Goal: Task Accomplishment & Management: Use online tool/utility

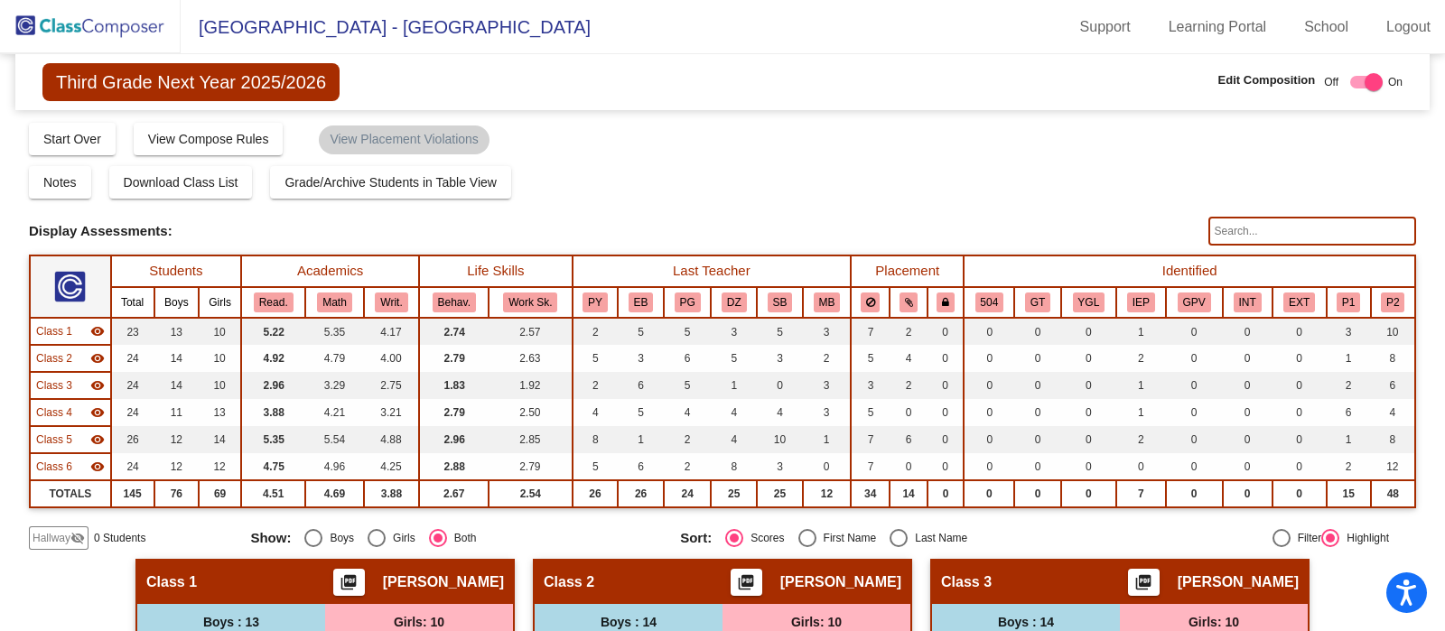
click at [120, 13] on img at bounding box center [90, 26] width 181 height 53
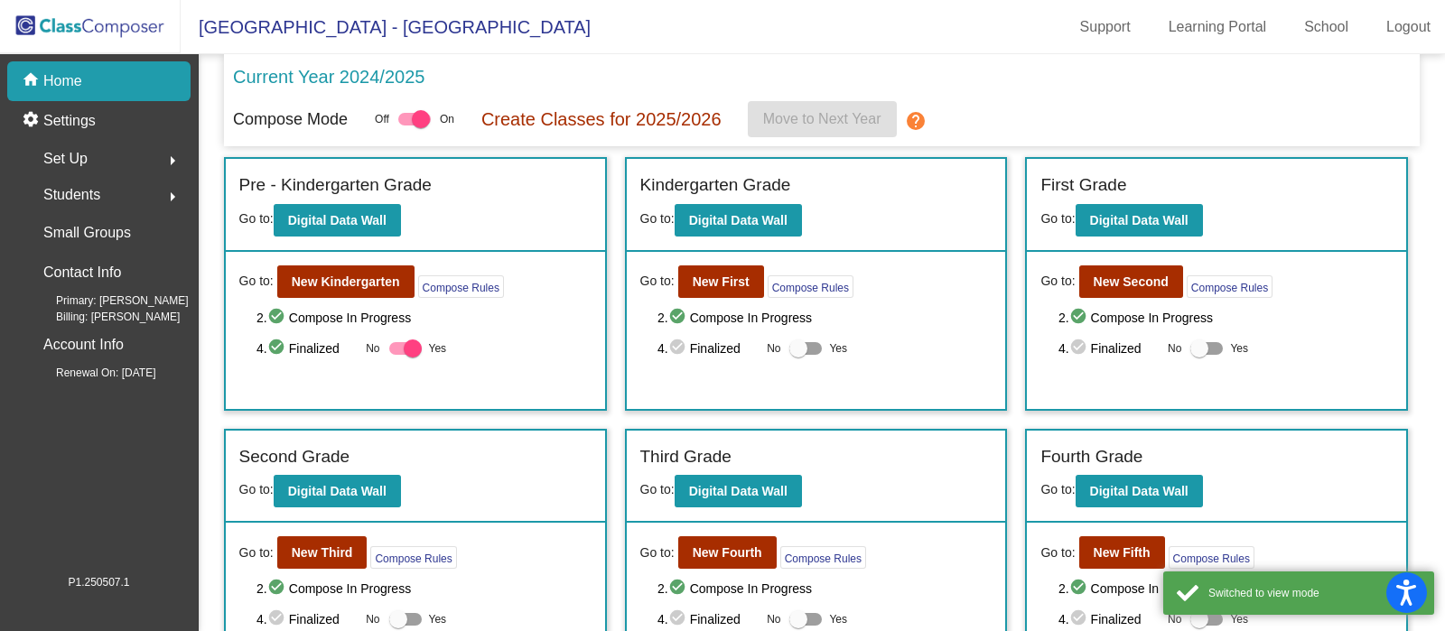
click at [588, 60] on div "Current Year 2024/2025 Compose Mode Off On Create Classes for 2025/2026 Move to…" at bounding box center [822, 100] width 1196 height 92
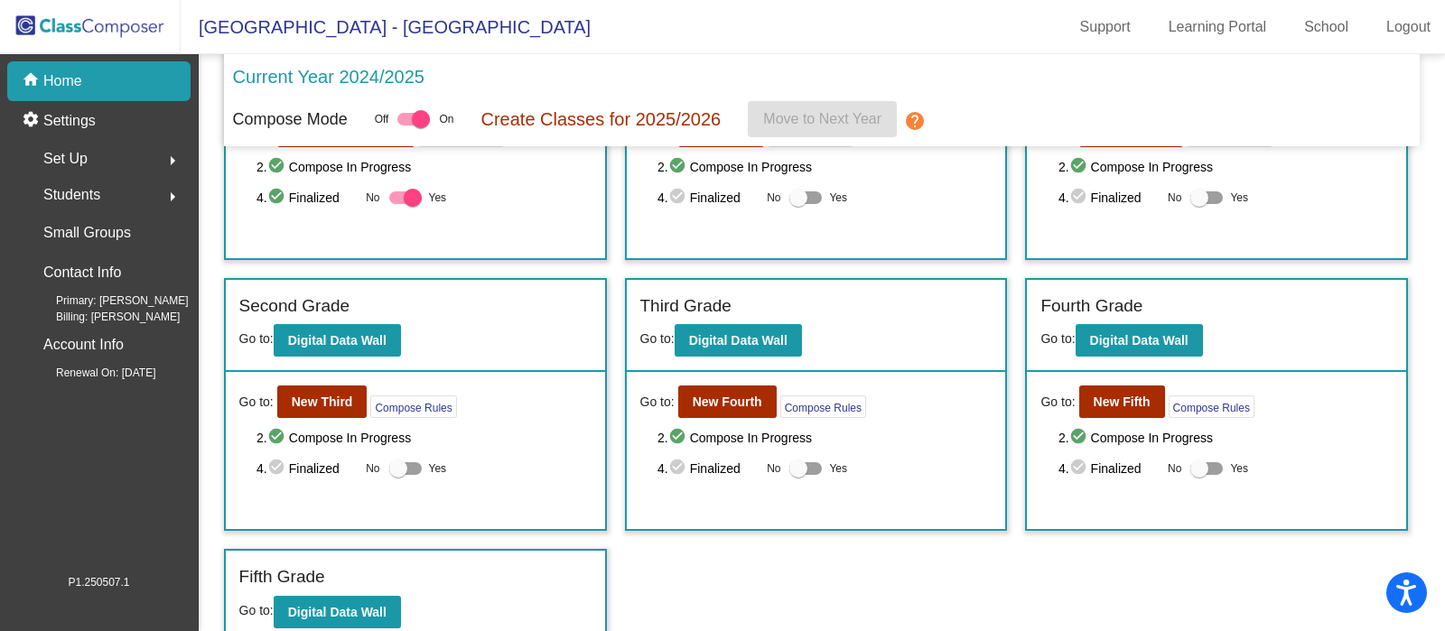
scroll to position [161, 0]
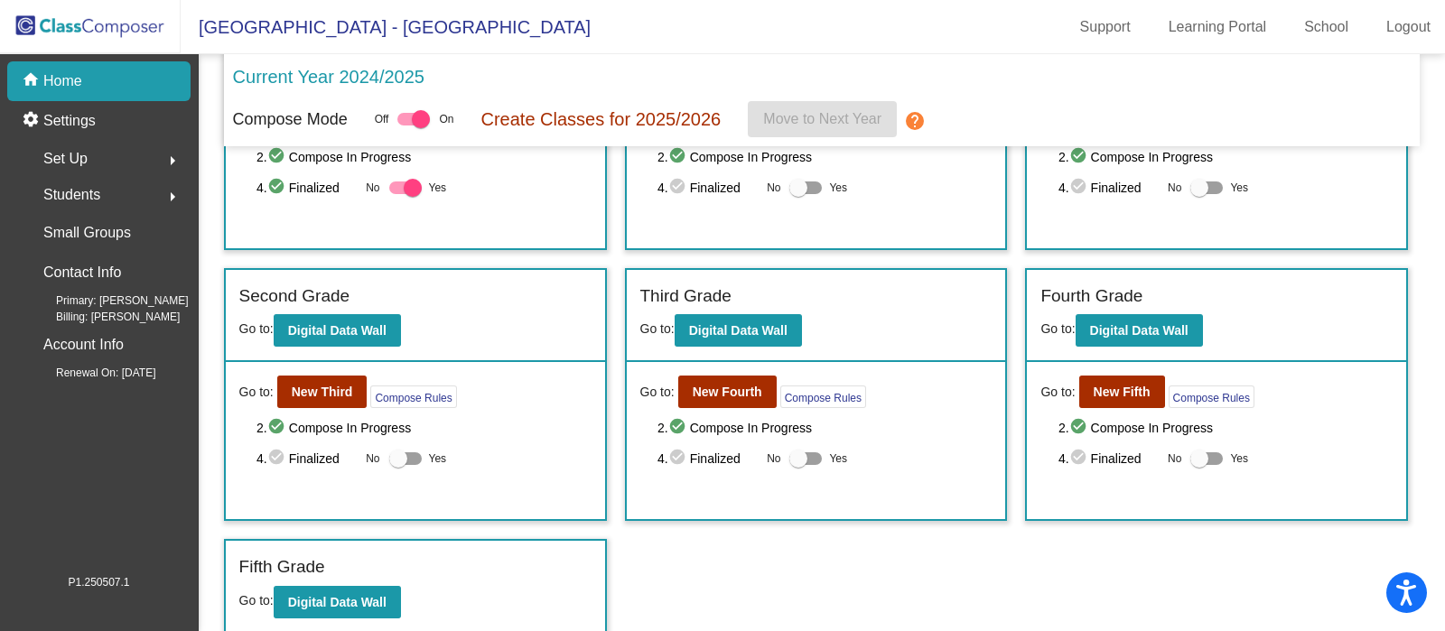
click at [1337, 417] on span "2. check_circle Compose In Progress" at bounding box center [1225, 428] width 334 height 22
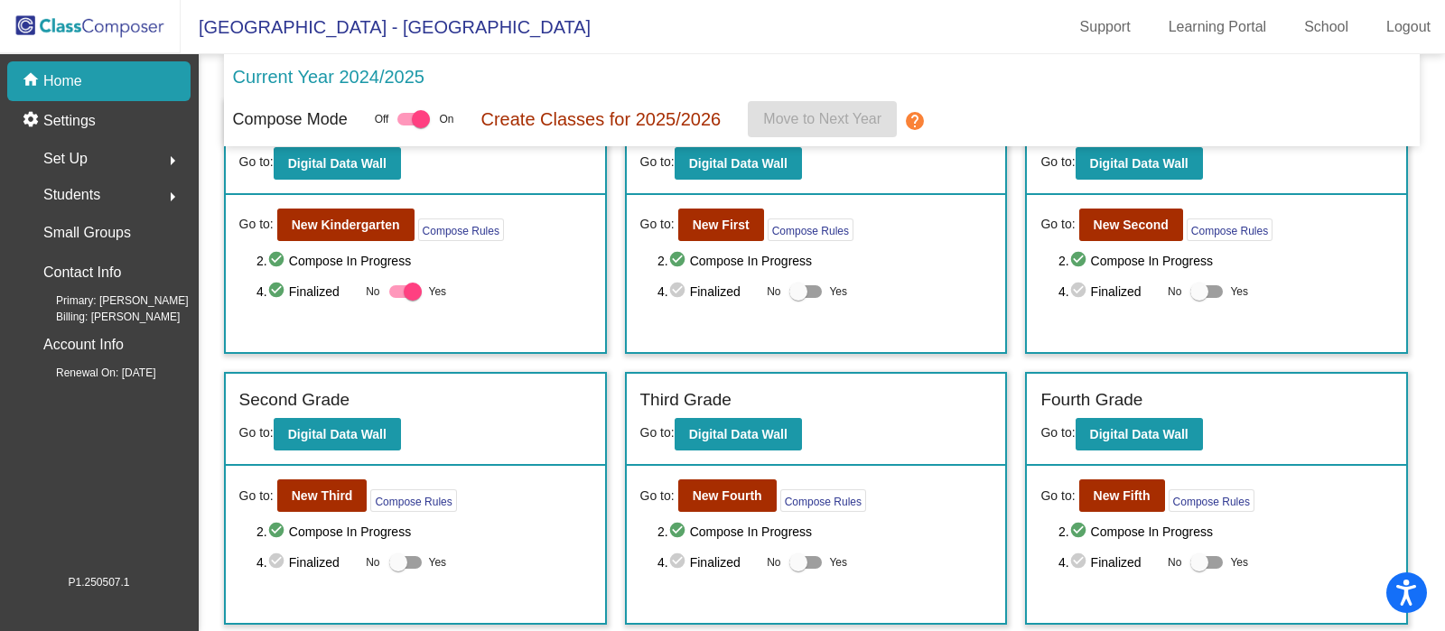
scroll to position [0, 0]
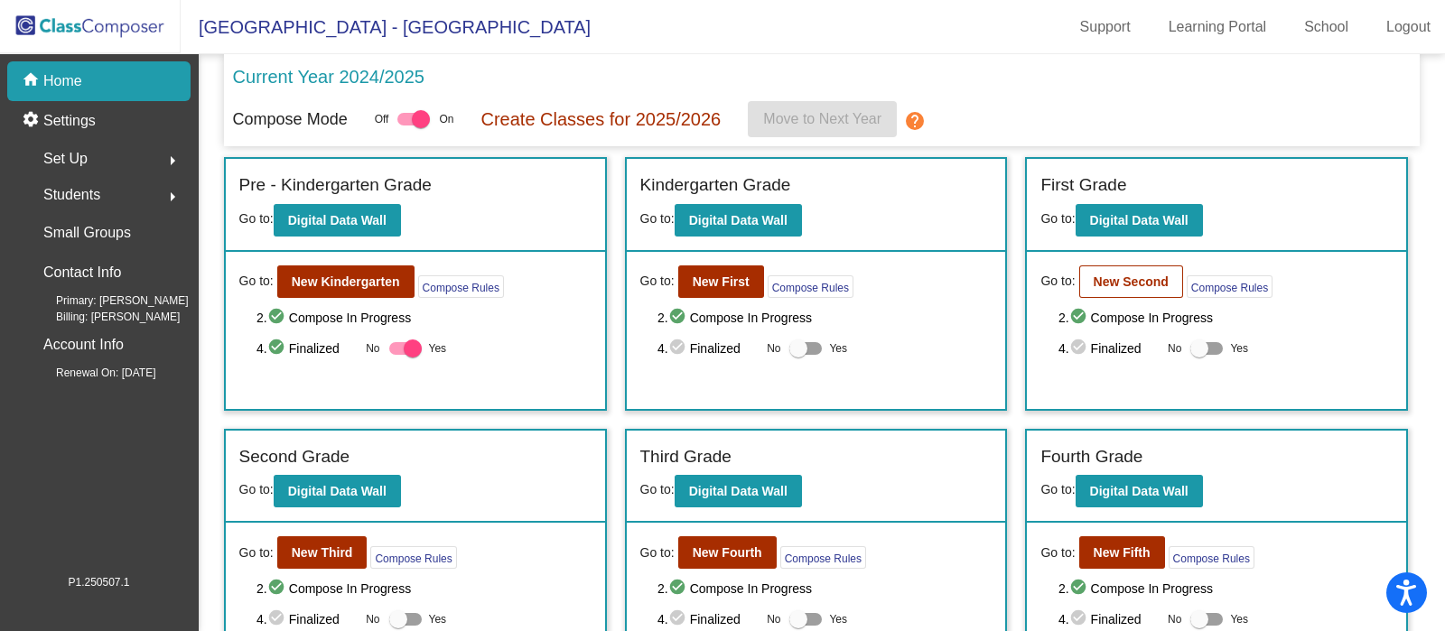
click at [1137, 277] on b "New Second" at bounding box center [1130, 281] width 75 height 14
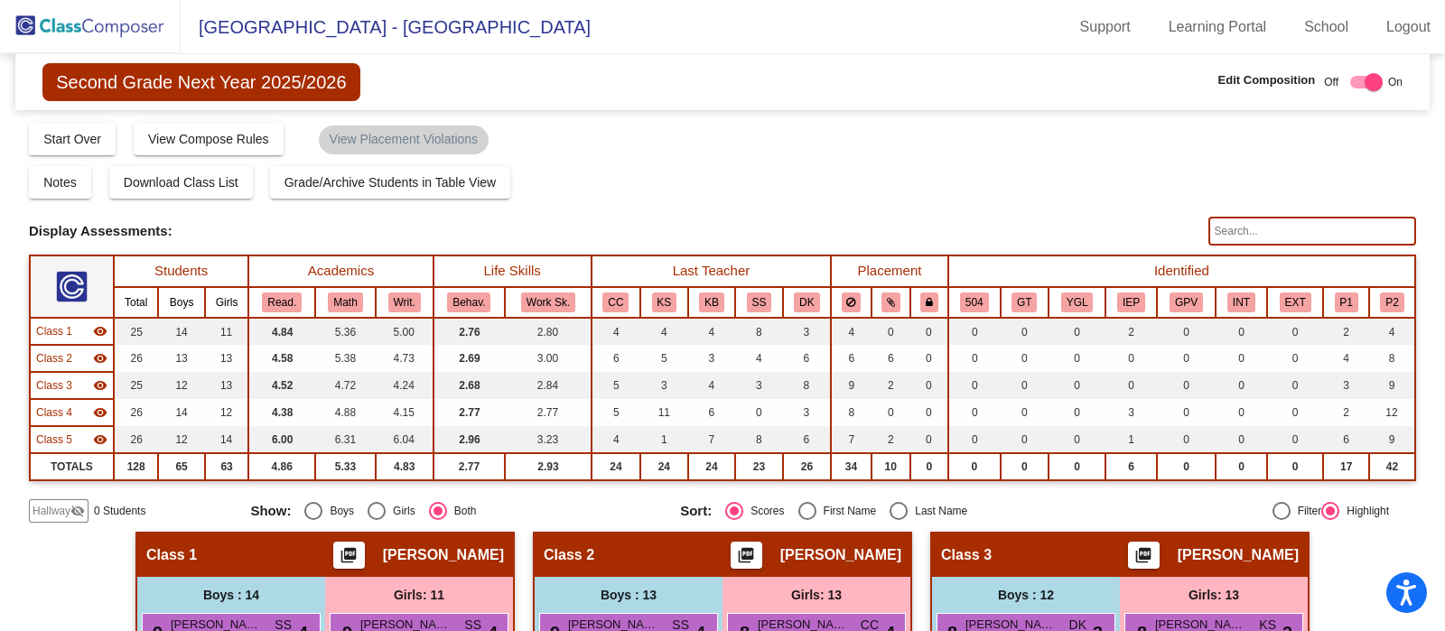
click at [119, 21] on img at bounding box center [90, 26] width 181 height 53
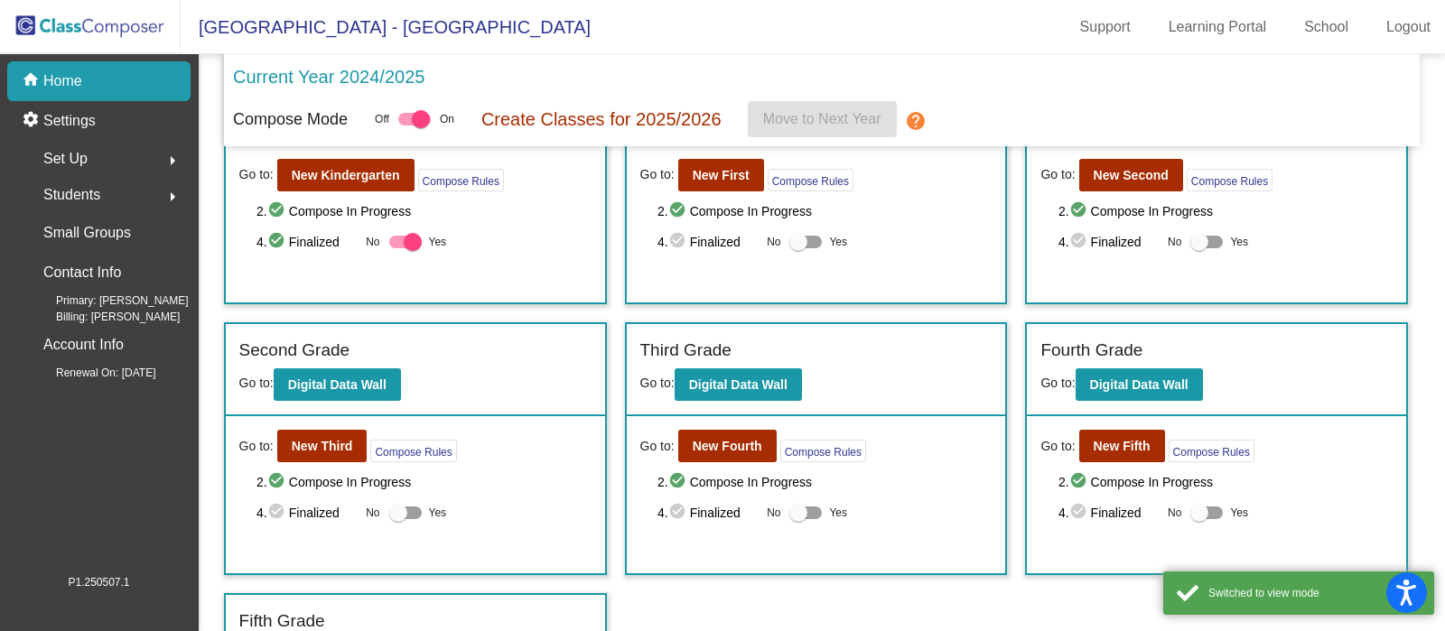
scroll to position [161, 0]
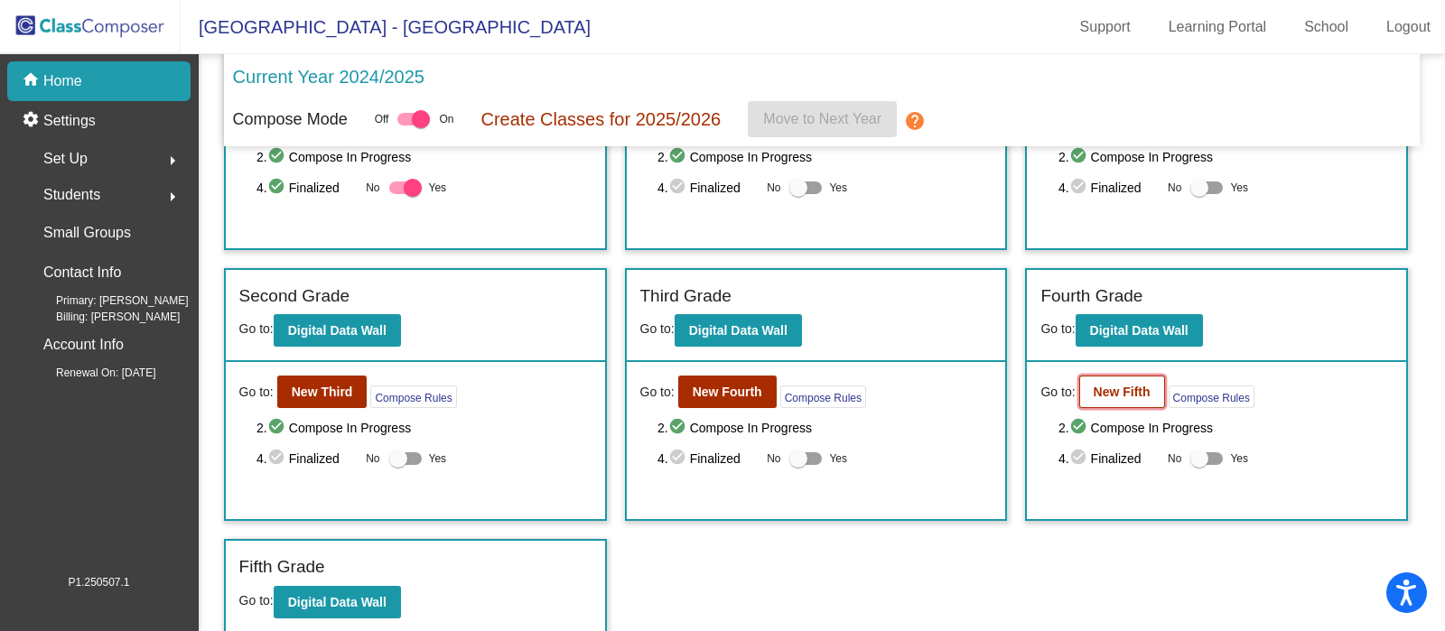
click at [1121, 392] on b "New Fifth" at bounding box center [1121, 392] width 57 height 14
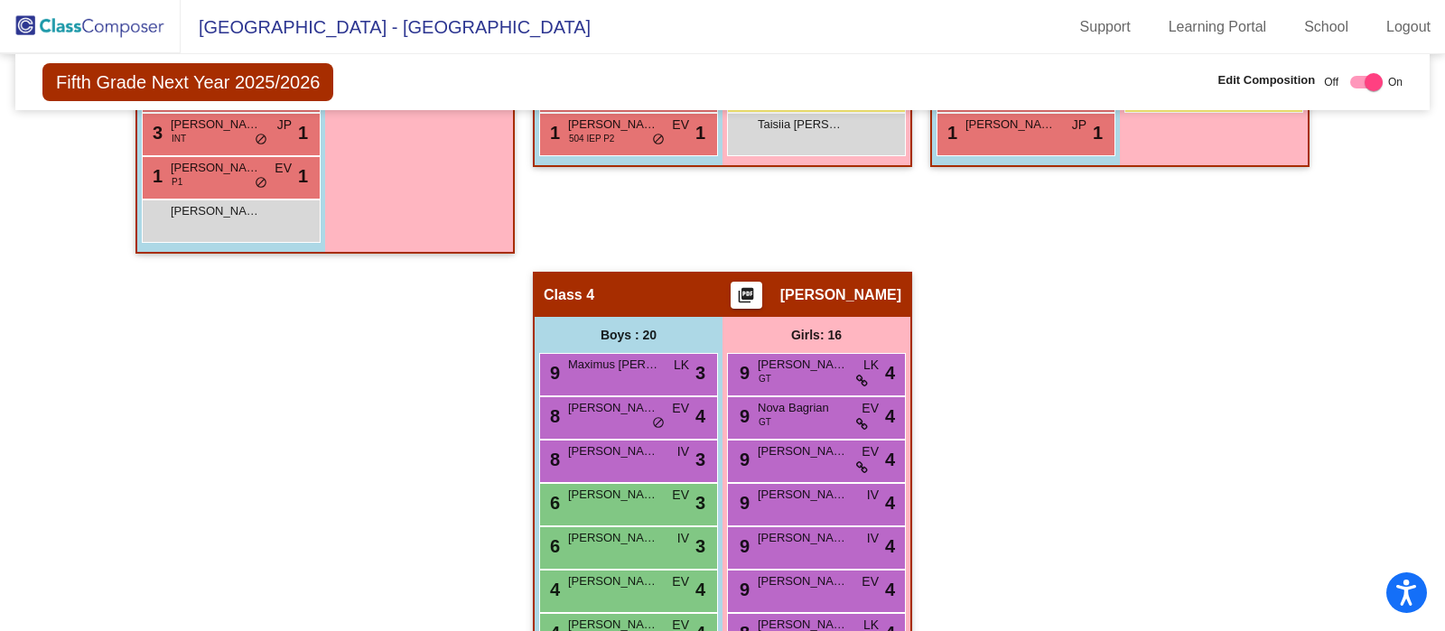
scroll to position [1220, 0]
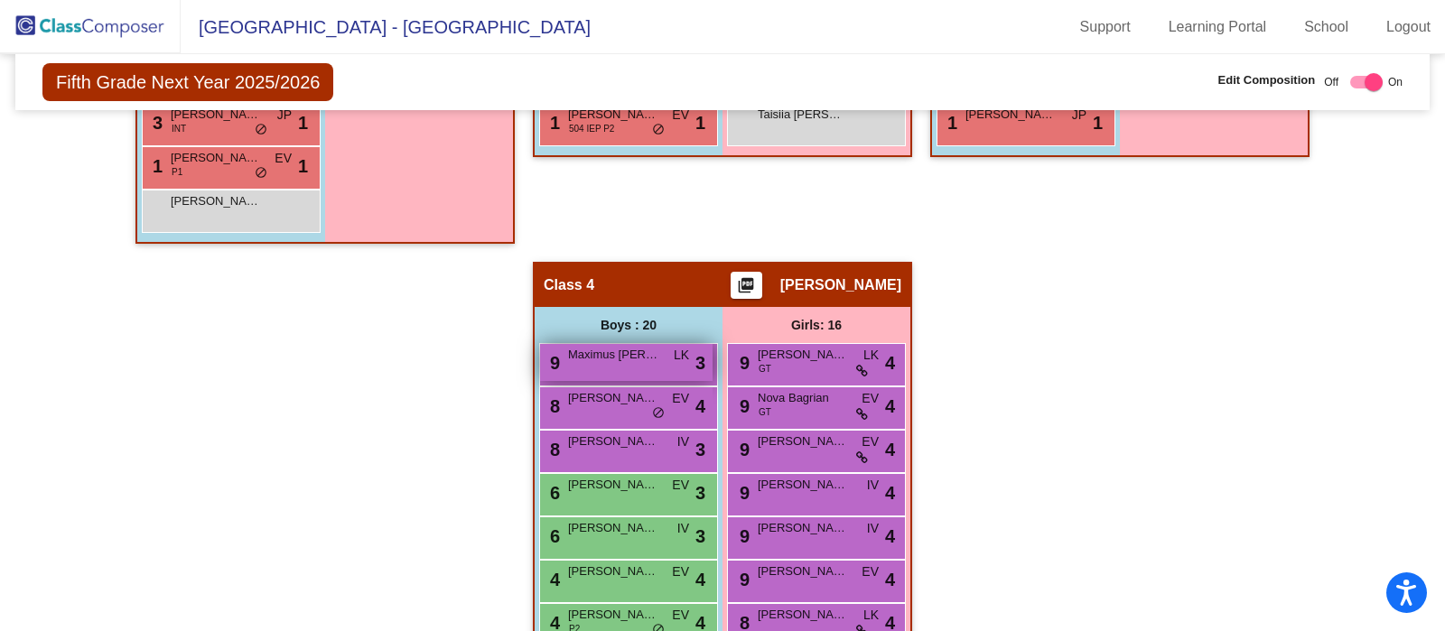
click at [641, 350] on span "Maximus [PERSON_NAME]" at bounding box center [613, 355] width 90 height 18
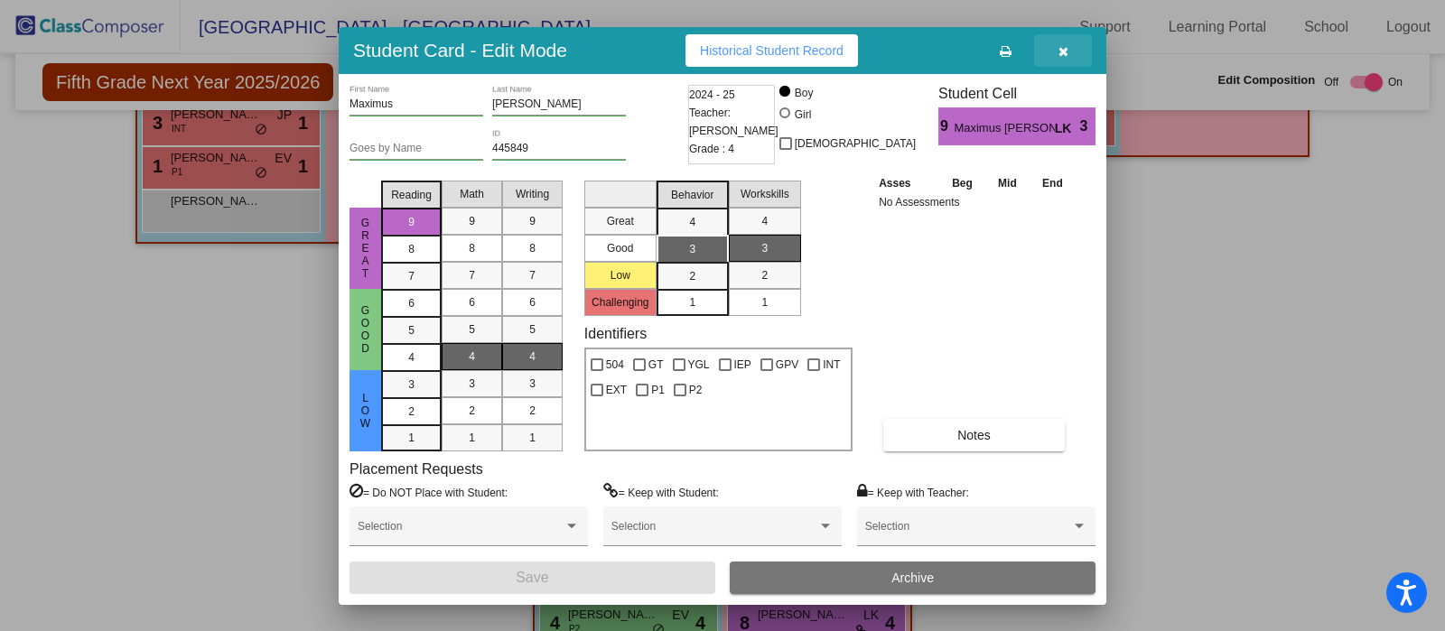
click at [1073, 41] on button "button" at bounding box center [1063, 50] width 58 height 33
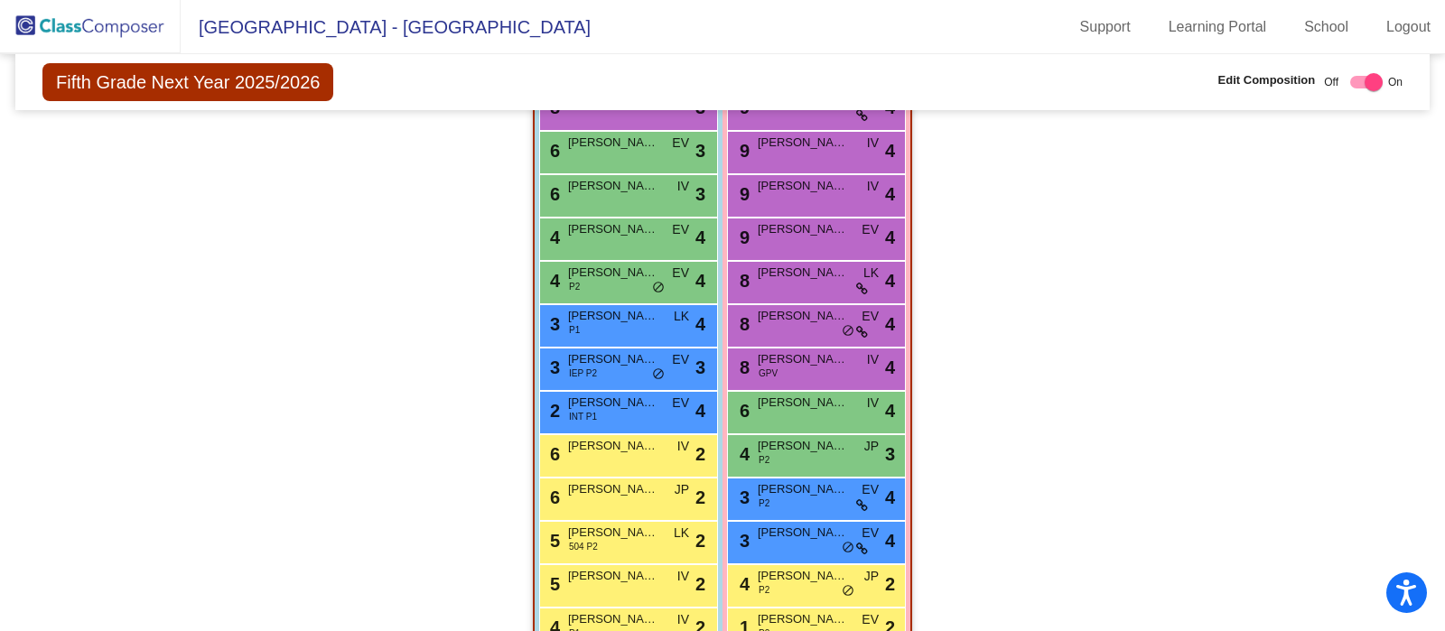
scroll to position [1565, 0]
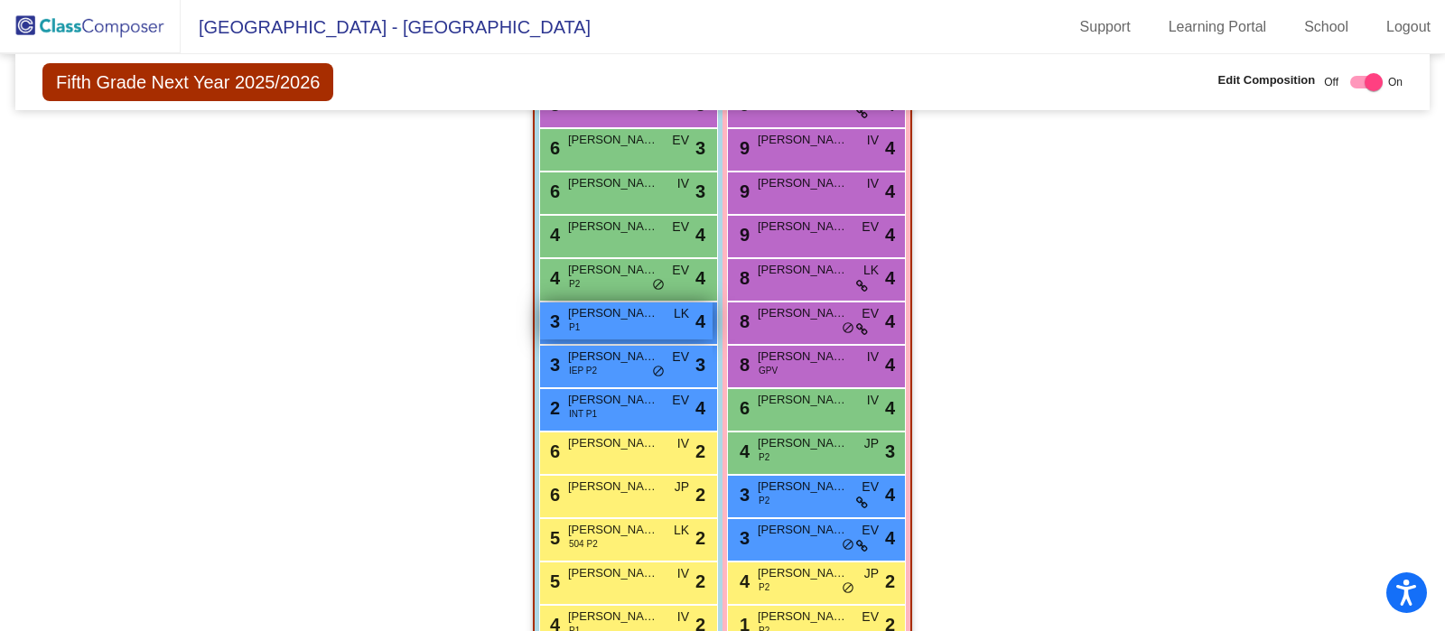
click at [643, 325] on div "3 [PERSON_NAME] P1 LK lock do_not_disturb_alt 4" at bounding box center [626, 320] width 172 height 37
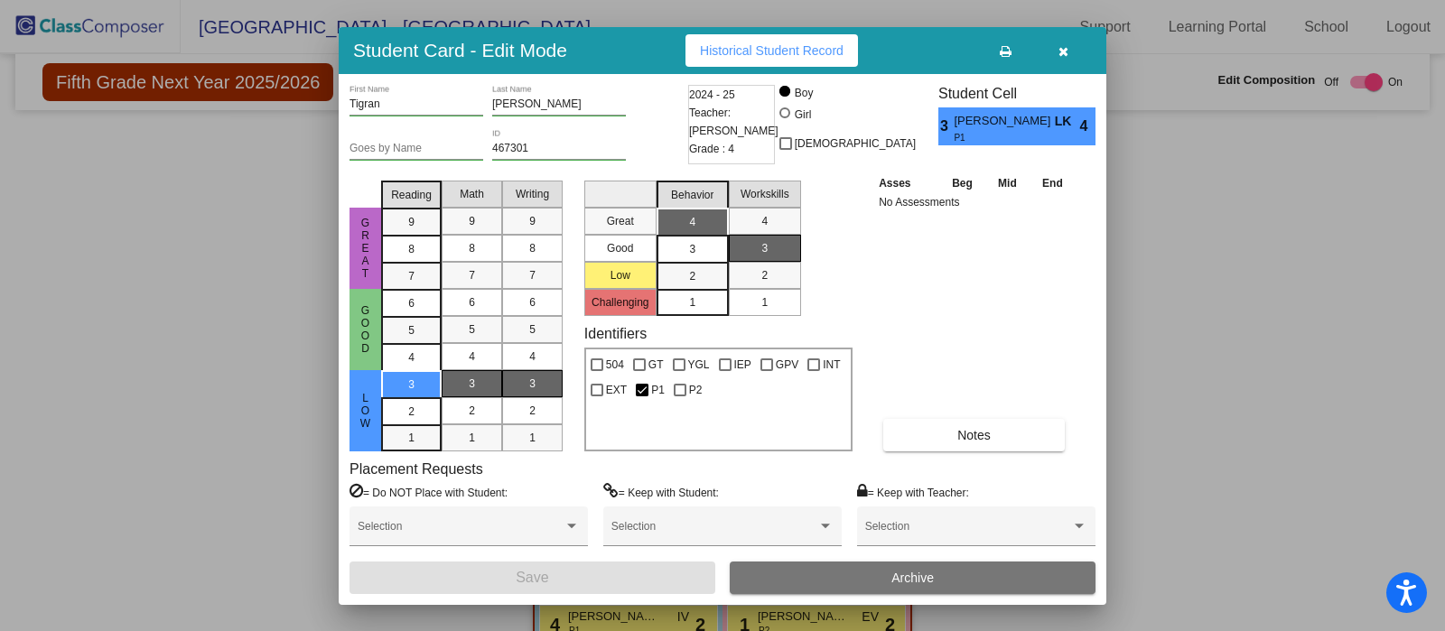
click at [1062, 50] on icon "button" at bounding box center [1063, 51] width 10 height 13
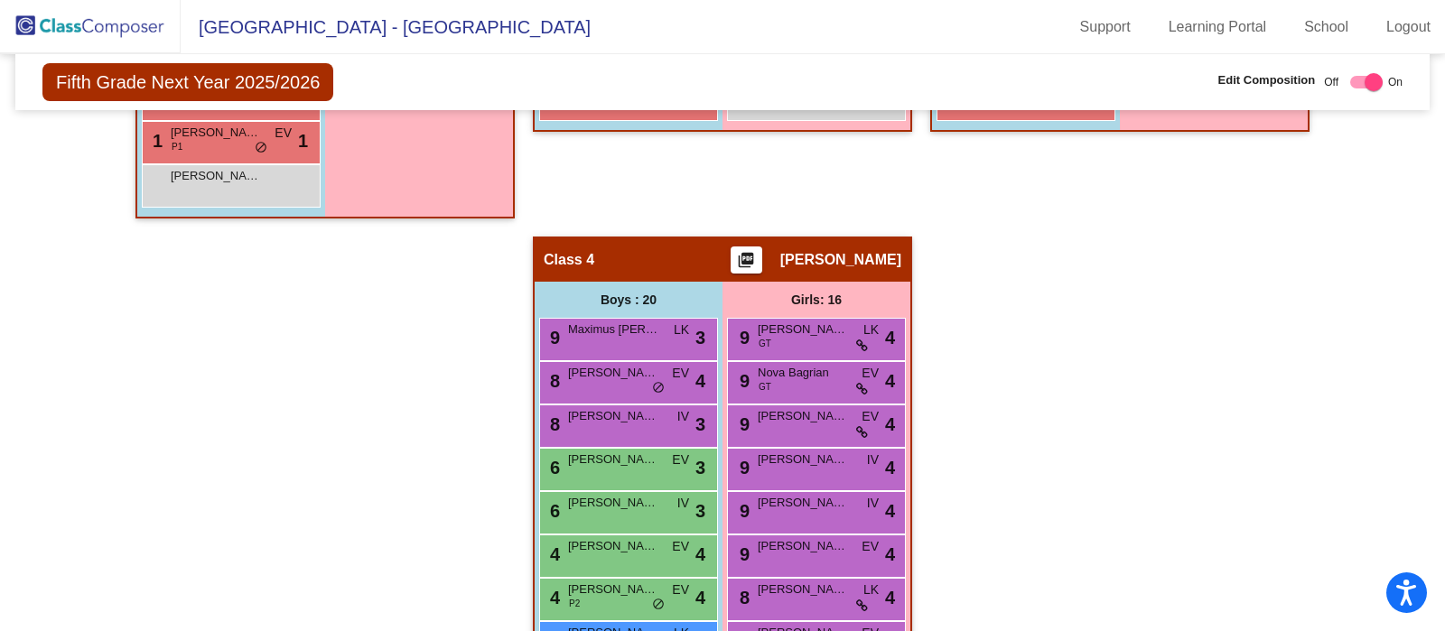
scroll to position [1238, 0]
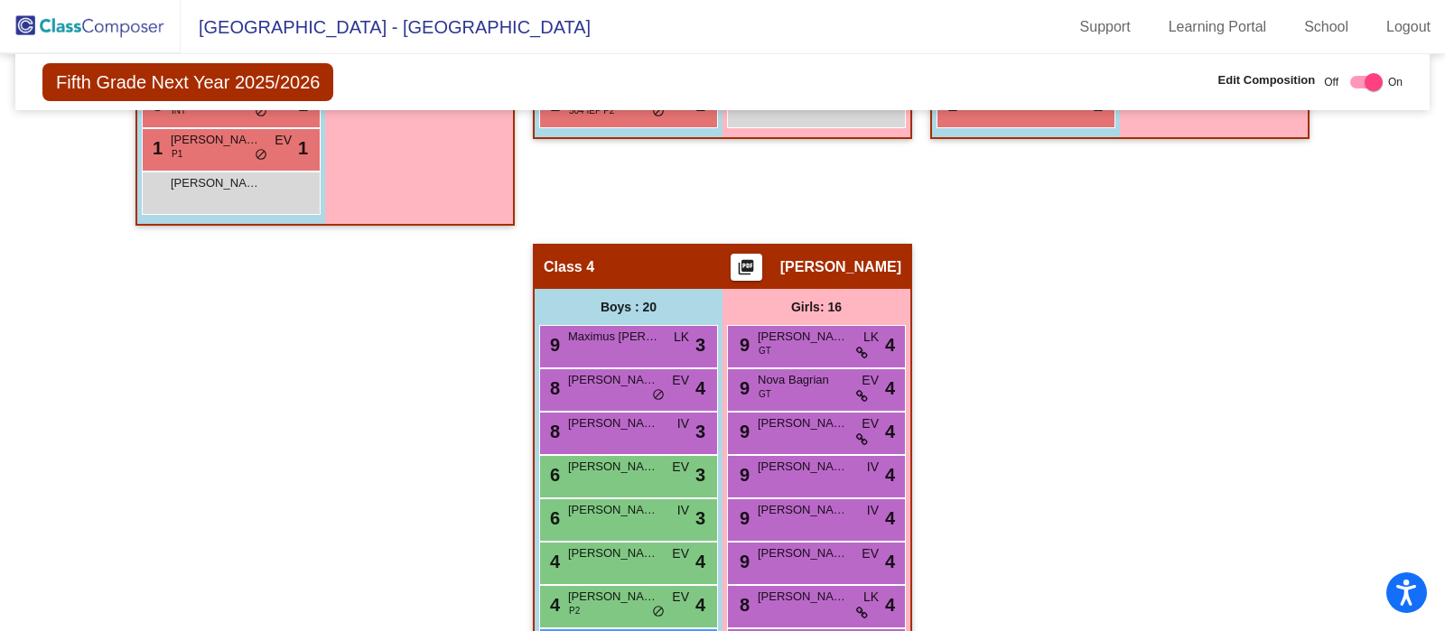
click at [1222, 292] on div "Hallway - Hallway Class picture_as_pdf Add Student First Name Last Name Student…" at bounding box center [722, 244] width 1387 height 1954
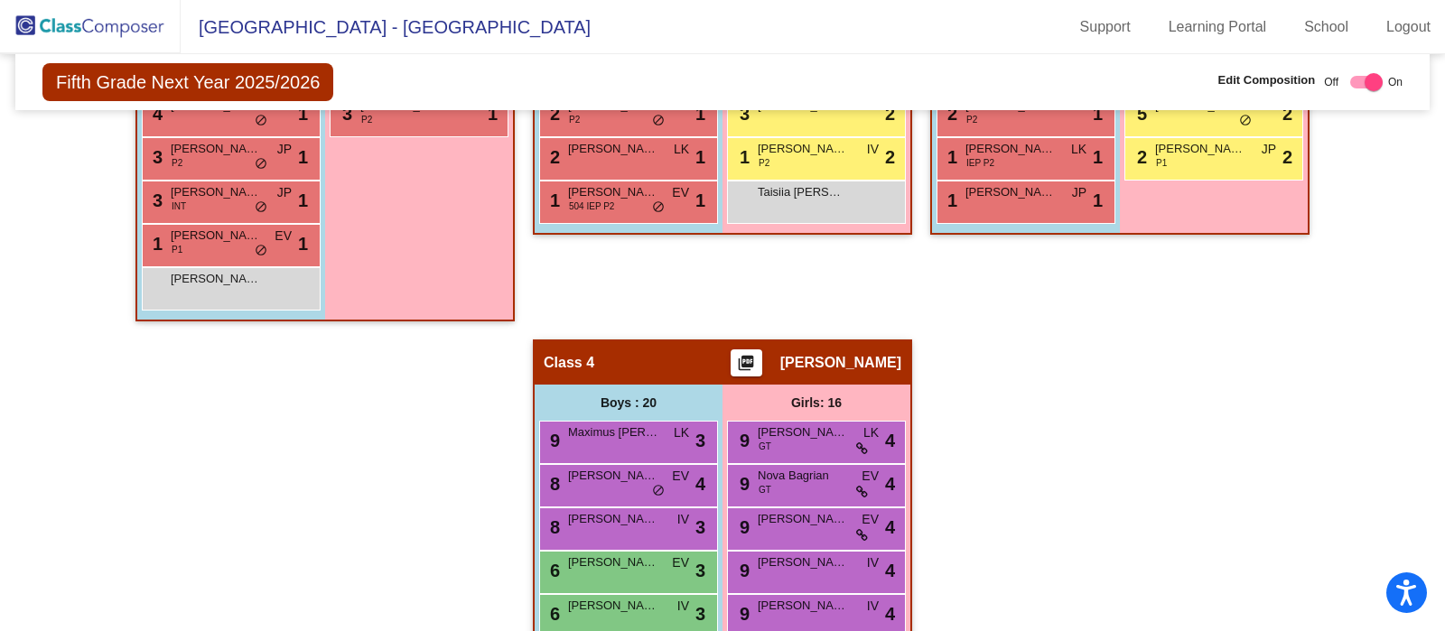
scroll to position [1144, 0]
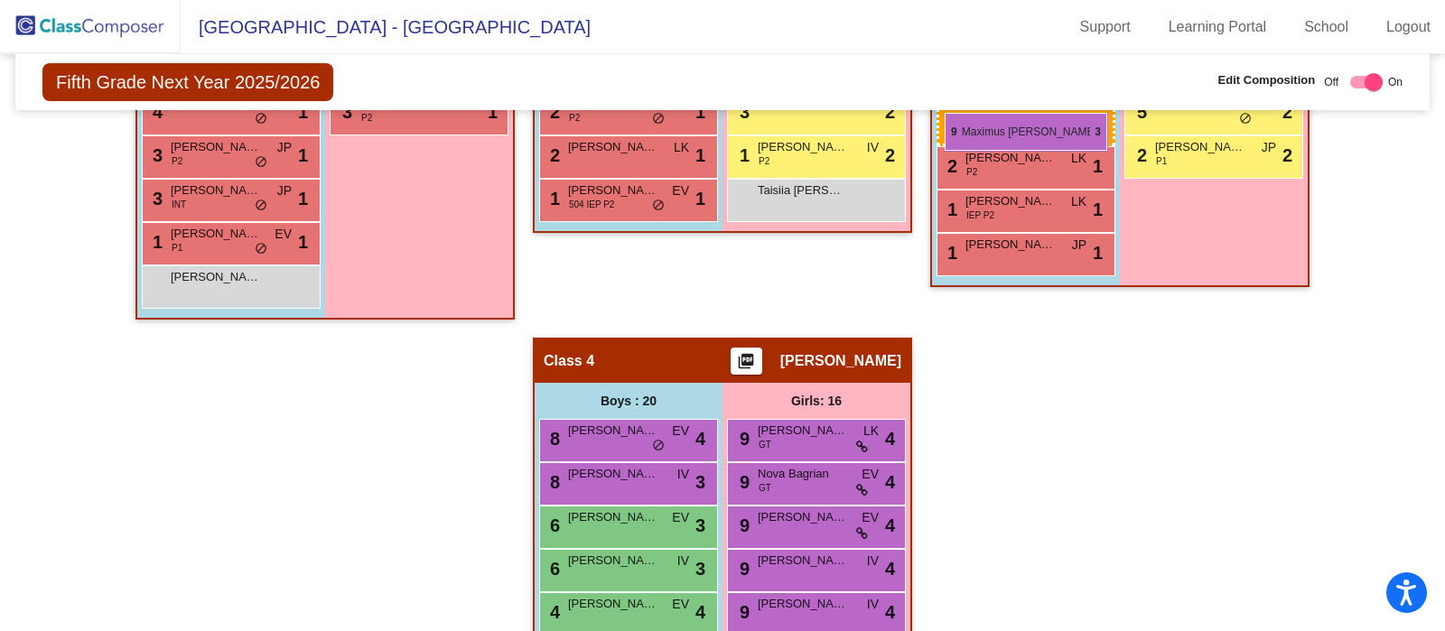
drag, startPoint x: 614, startPoint y: 444, endPoint x: 944, endPoint y: 113, distance: 468.0
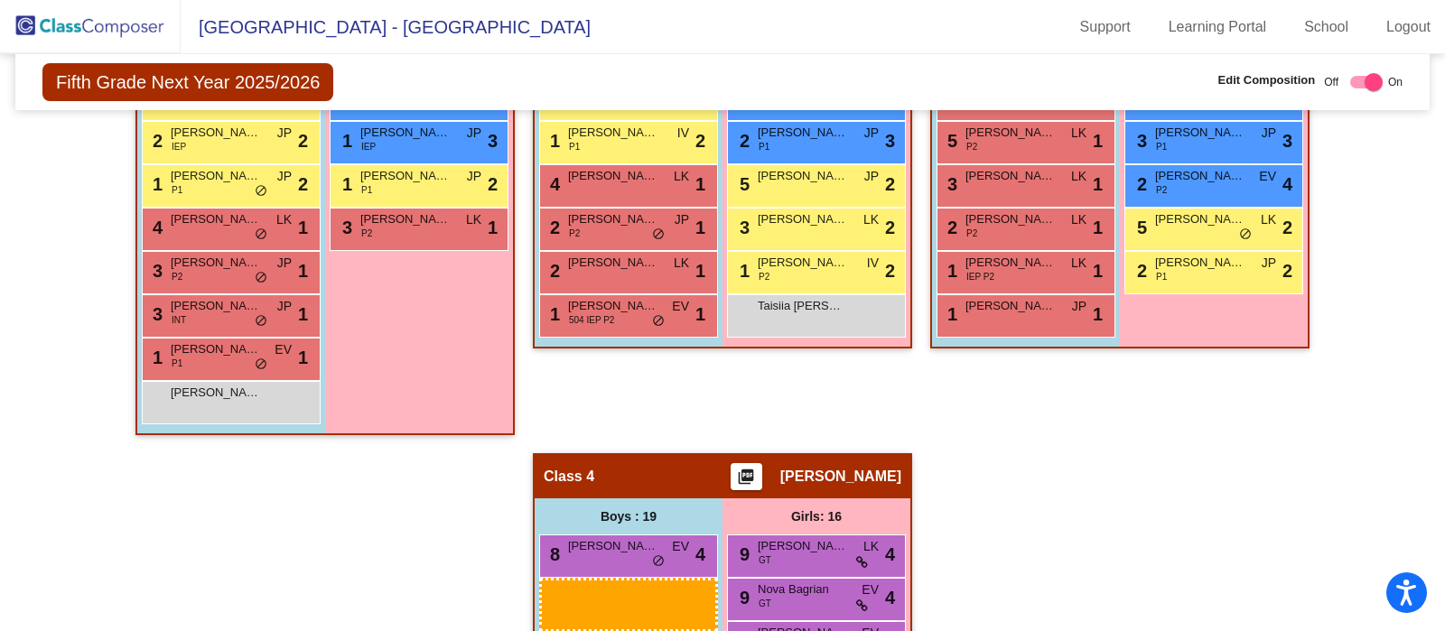
scroll to position [1061, 0]
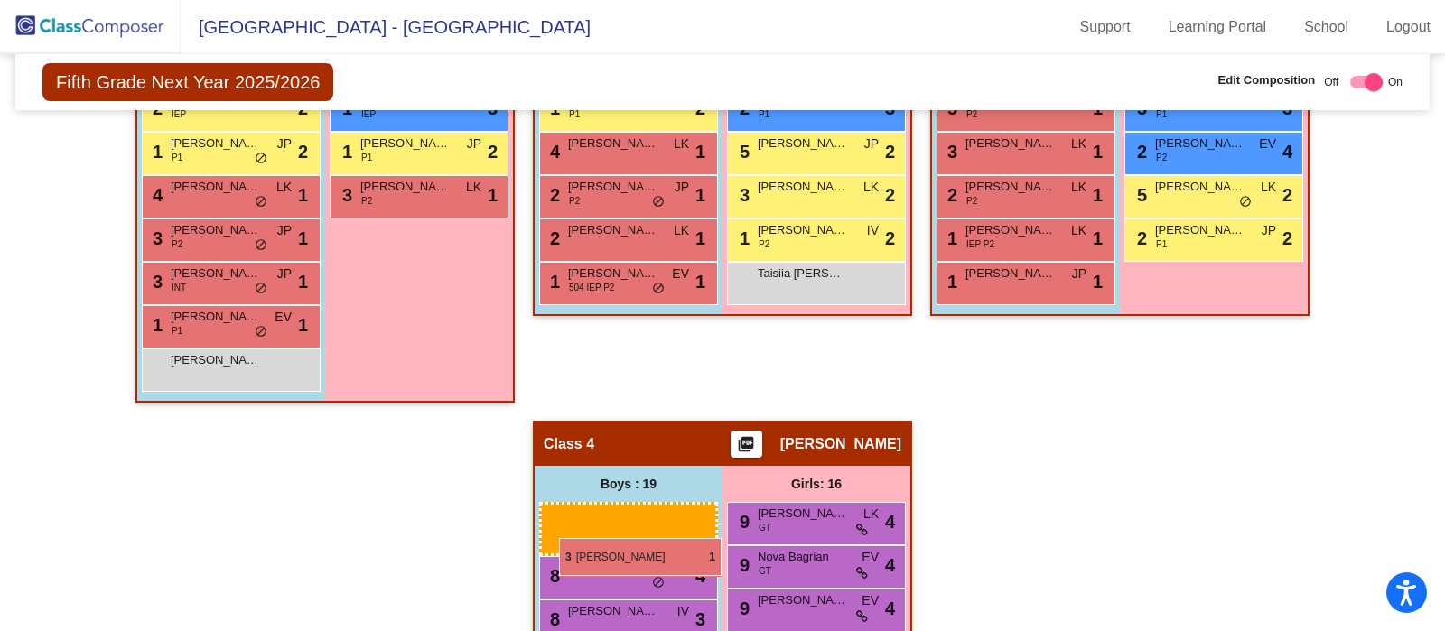
drag, startPoint x: 966, startPoint y: 376, endPoint x: 559, endPoint y: 538, distance: 438.1
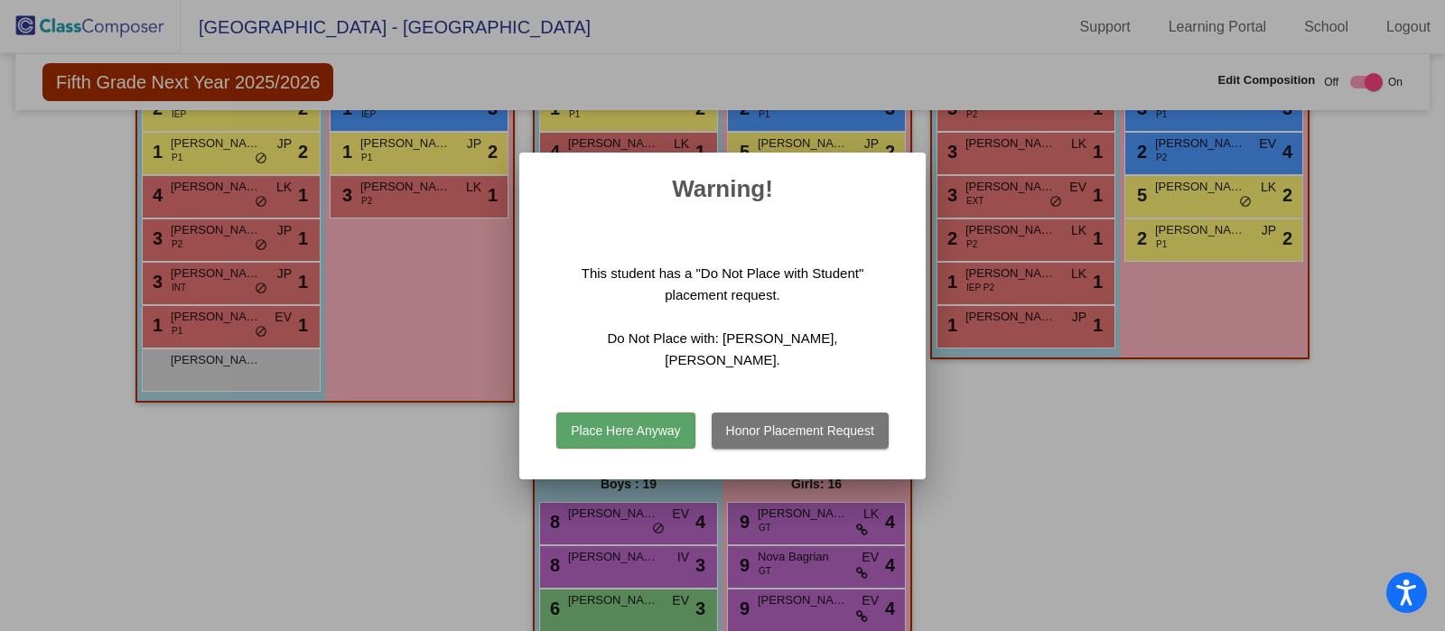
click at [643, 420] on button "Place Here Anyway" at bounding box center [625, 431] width 138 height 36
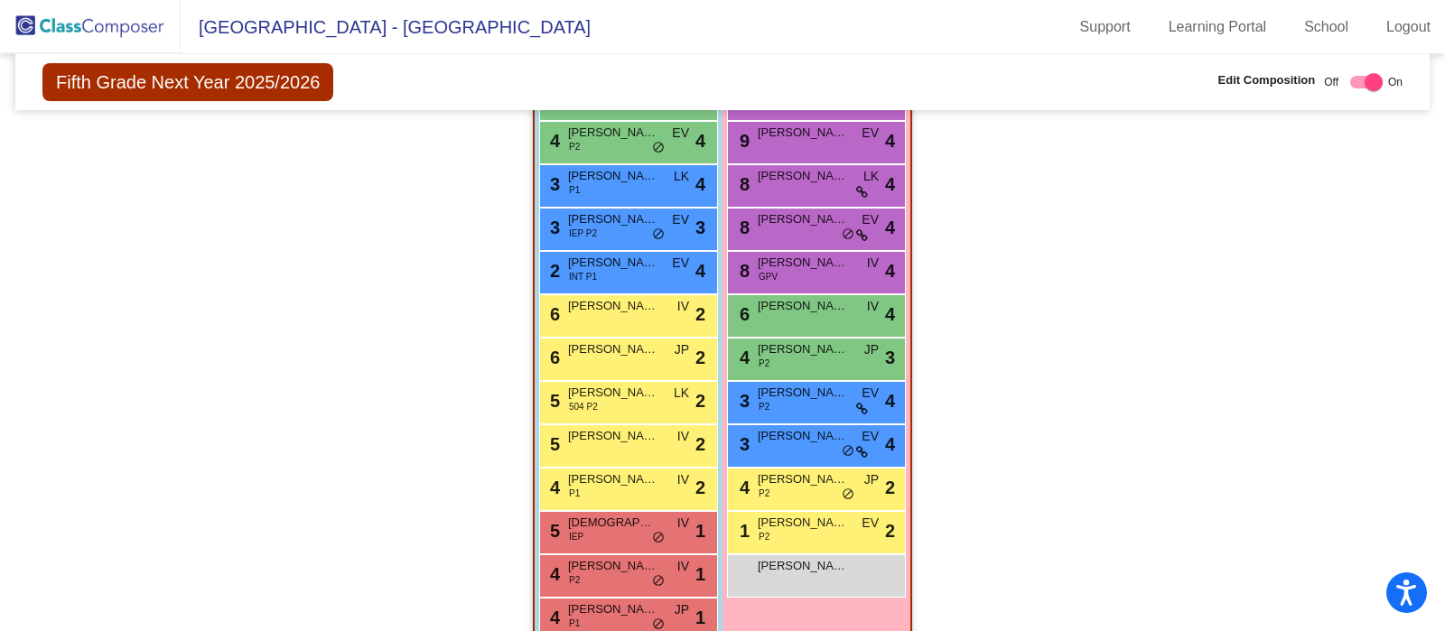
scroll to position [1645, 0]
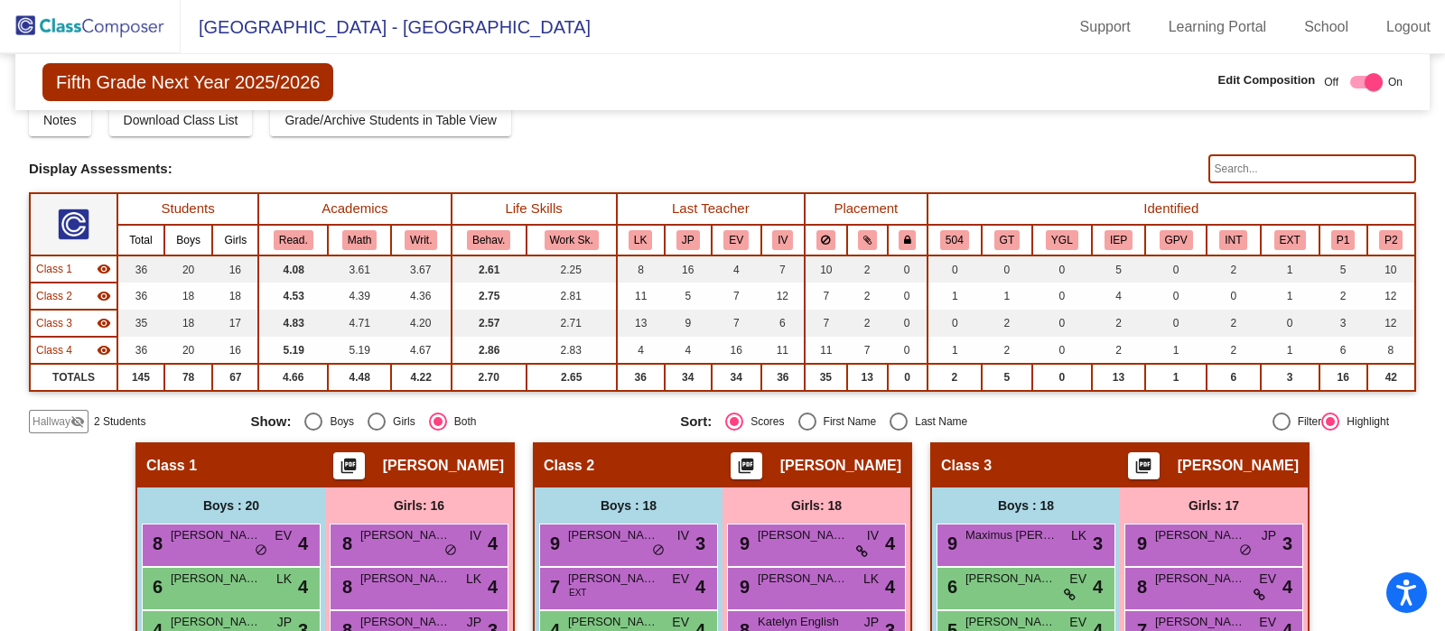
scroll to position [0, 0]
